Goal: Contribute content: Contribute content

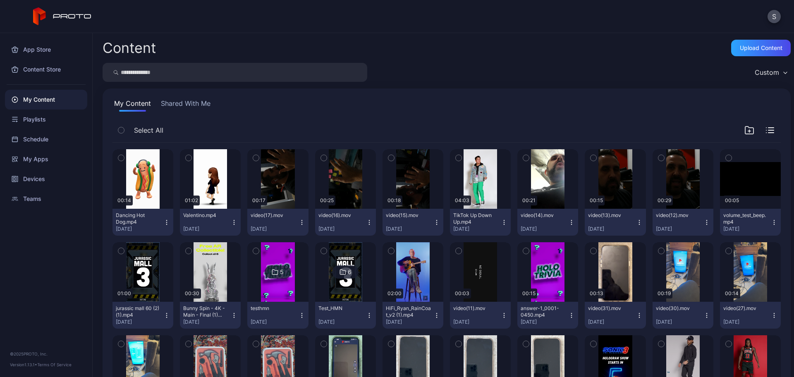
click at [167, 220] on icon "button" at bounding box center [167, 220] width 0 height 0
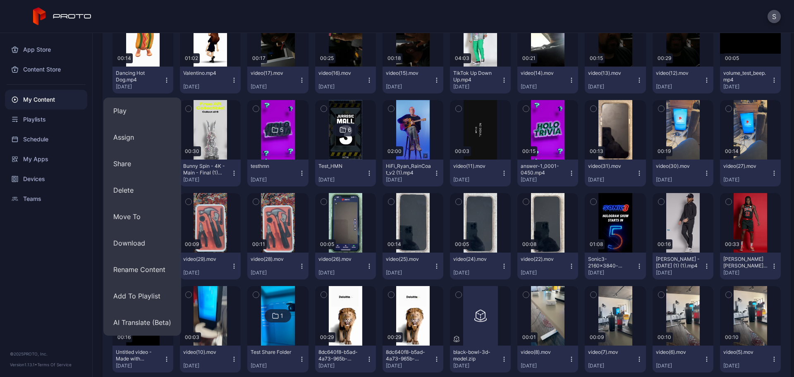
scroll to position [143, 0]
click at [74, 19] on icon at bounding box center [62, 16] width 59 height 18
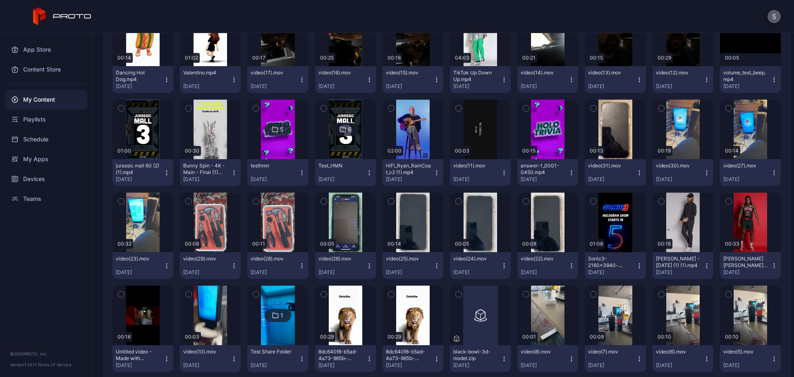
click at [771, 17] on button "S" at bounding box center [774, 16] width 13 height 13
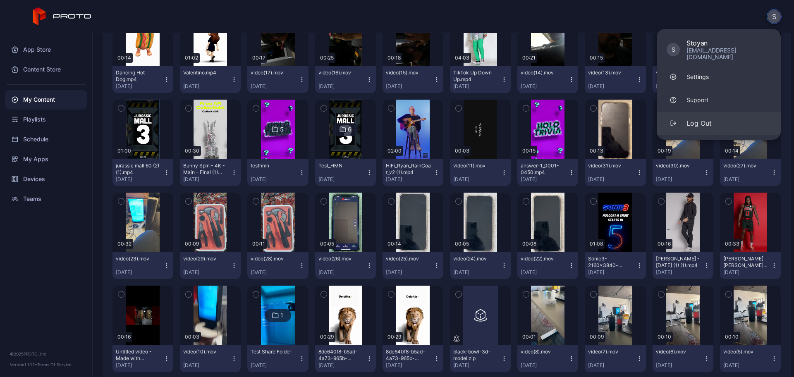
click at [715, 117] on button "Log Out" at bounding box center [719, 123] width 124 height 23
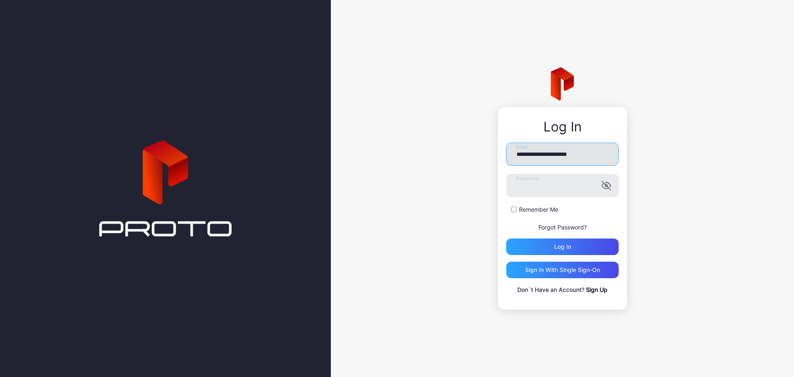
click at [539, 159] on input "**********" at bounding box center [562, 154] width 113 height 23
type input "**********"
click at [566, 248] on div "Log in" at bounding box center [562, 247] width 17 height 7
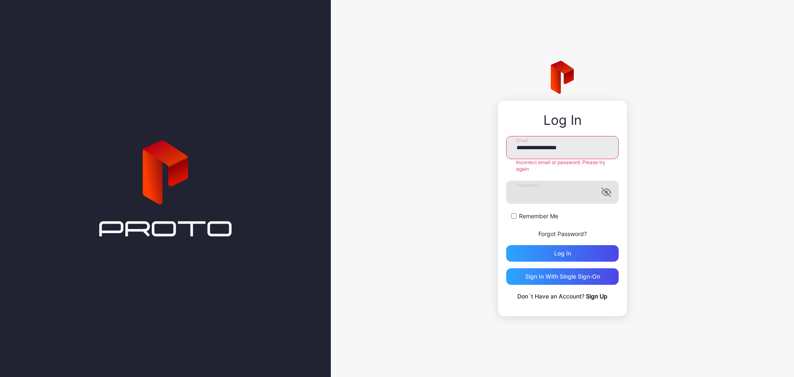
click at [603, 194] on icon "button" at bounding box center [605, 192] width 7 height 5
click at [493, 194] on div "**********" at bounding box center [562, 188] width 463 height 377
click at [564, 248] on div "Log in" at bounding box center [562, 253] width 113 height 17
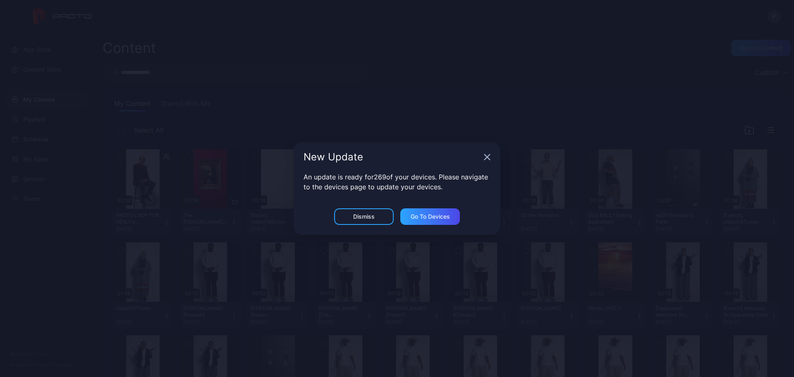
click at [489, 157] on icon "button" at bounding box center [487, 157] width 7 height 7
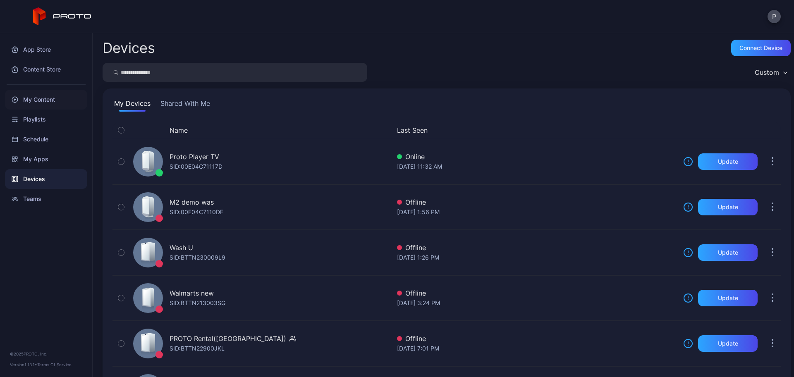
click at [43, 101] on div "My Content" at bounding box center [46, 100] width 82 height 20
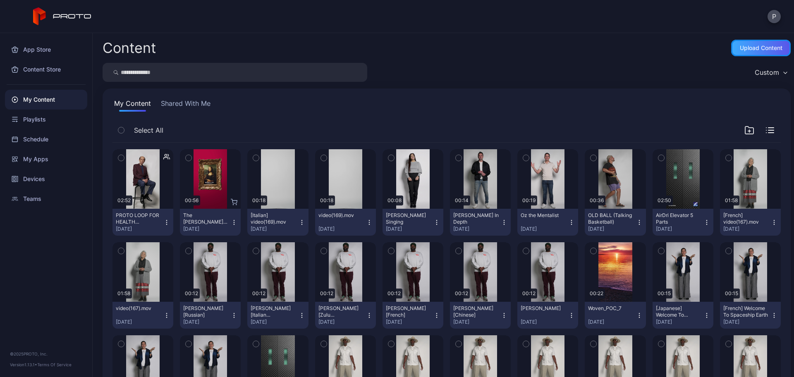
click at [742, 46] on div "Upload Content" at bounding box center [761, 48] width 43 height 7
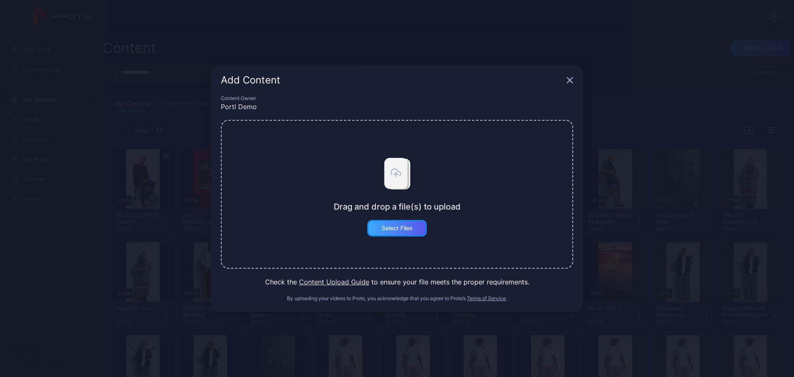
click at [395, 233] on div "Select Files" at bounding box center [397, 228] width 60 height 17
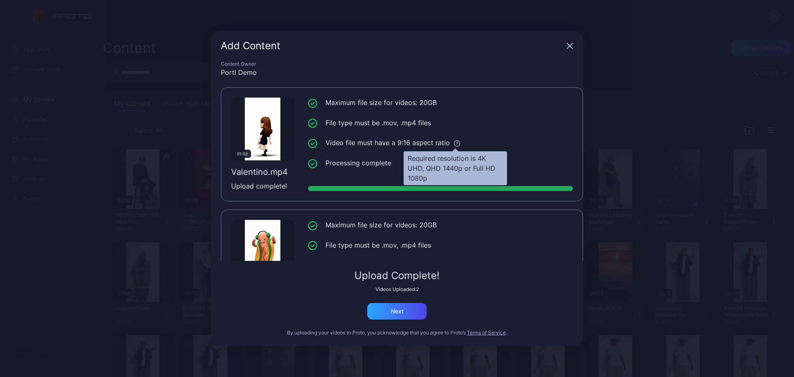
scroll to position [63, 0]
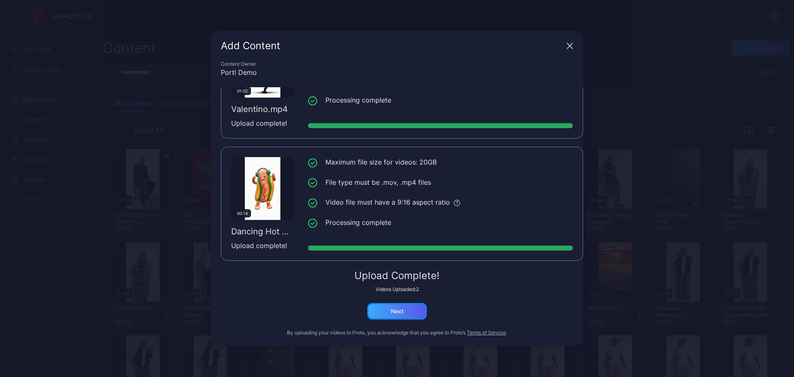
click at [390, 311] on div "Next" at bounding box center [397, 311] width 60 height 17
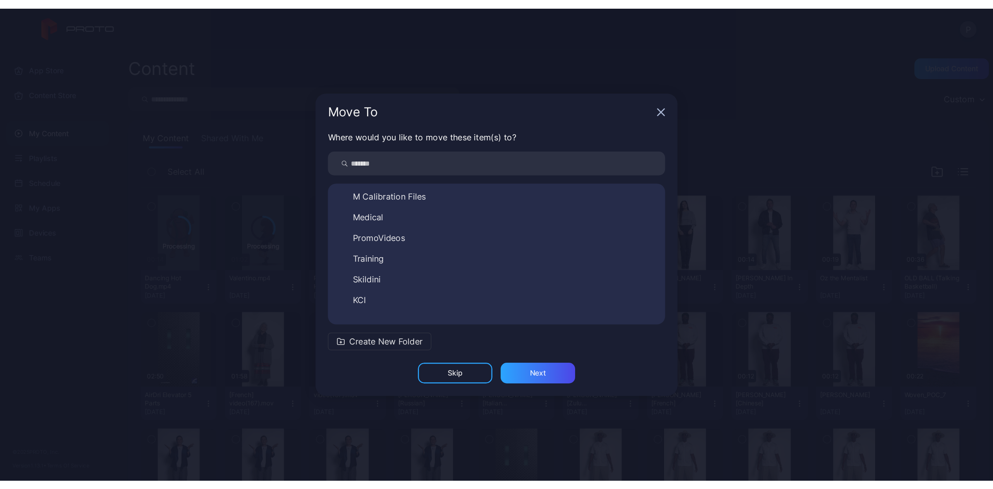
scroll to position [0, 0]
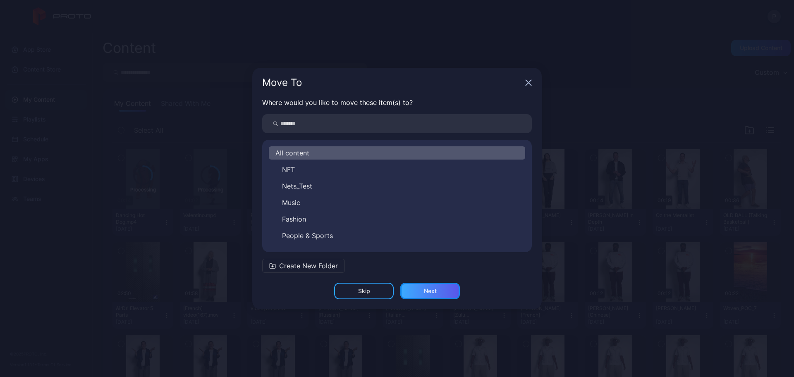
click at [436, 296] on div "Next" at bounding box center [430, 291] width 60 height 17
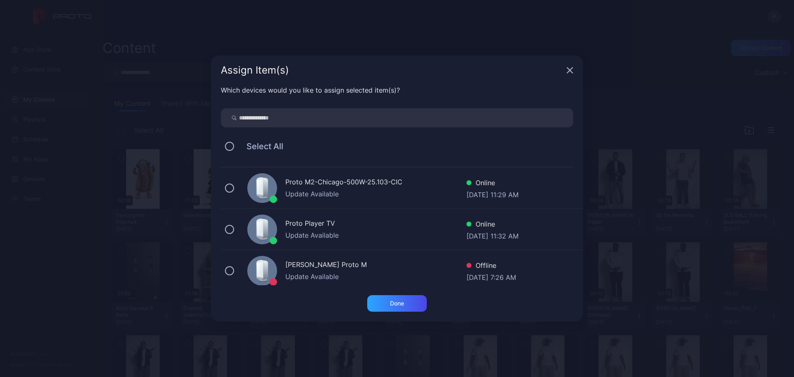
click at [289, 119] on input "search" at bounding box center [397, 117] width 352 height 19
type input "***"
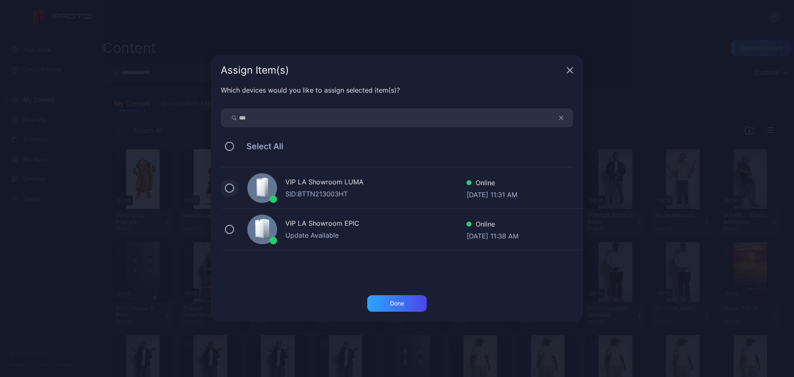
click at [228, 188] on button at bounding box center [229, 188] width 9 height 9
click at [396, 300] on div "Done" at bounding box center [397, 303] width 14 height 7
